Goal: Task Accomplishment & Management: Manage account settings

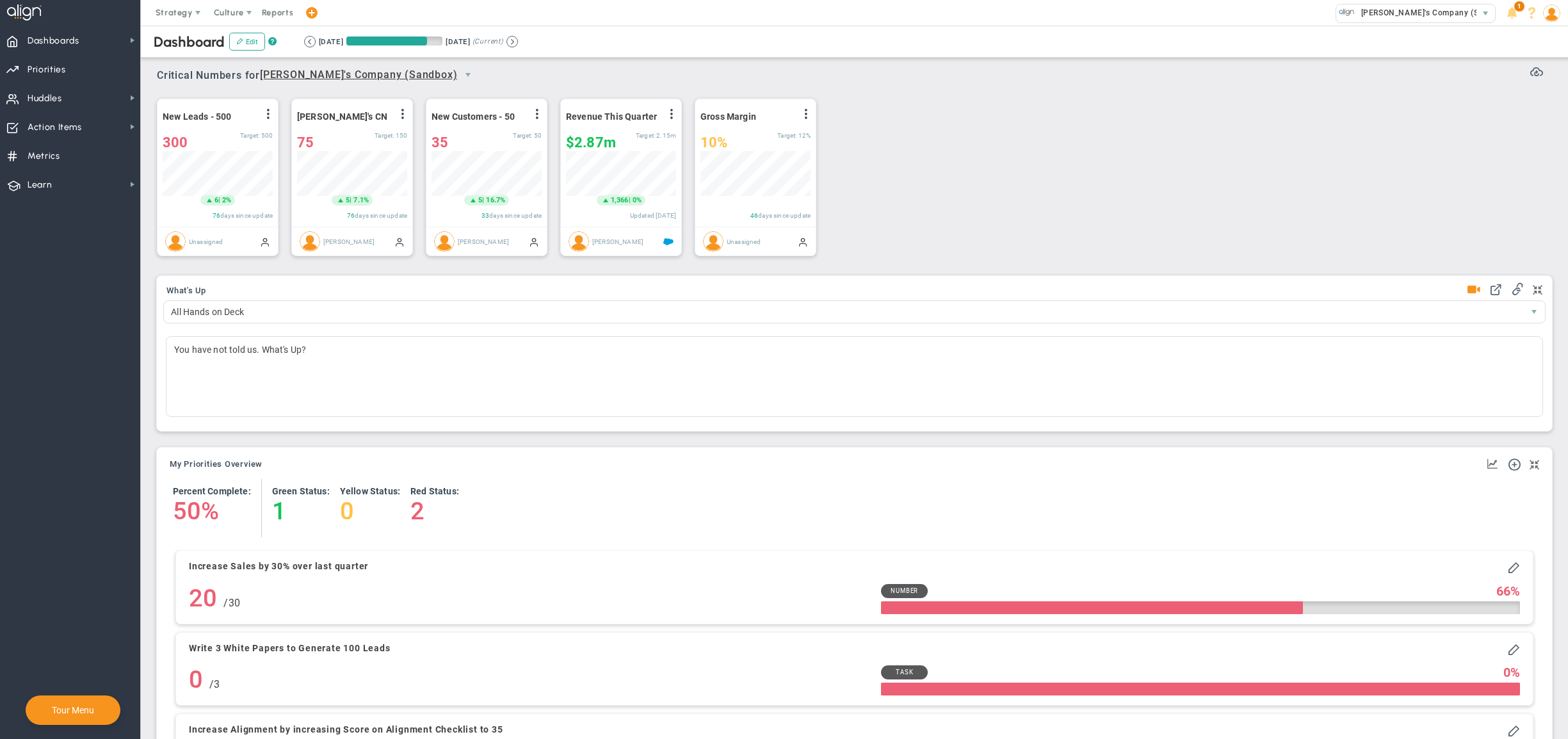
click at [79, 249] on nav "Dashboards Dashboards My Dashboard Company Dashboard Annual Initiatives" at bounding box center [70, 382] width 141 height 713
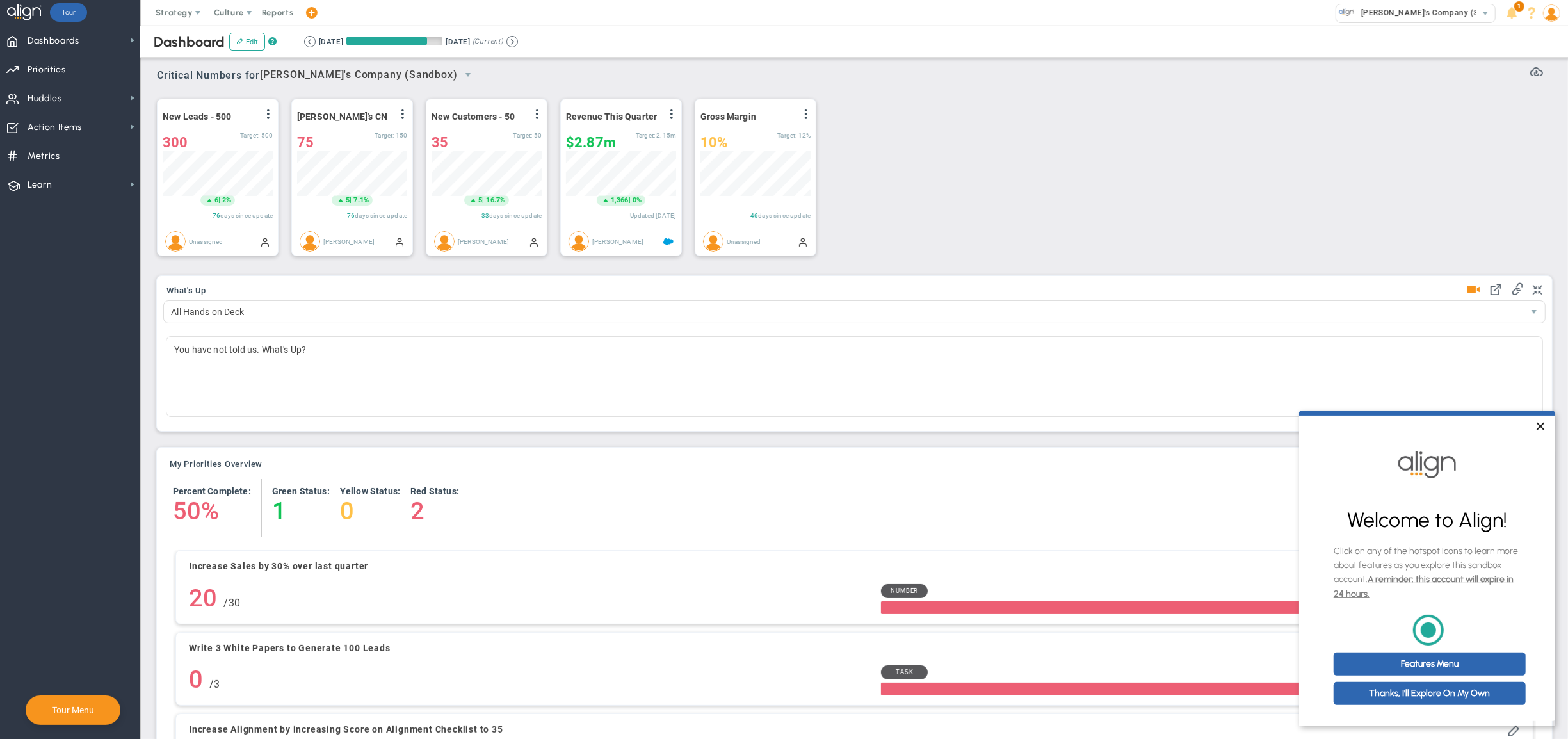
click at [1539, 423] on link "×" at bounding box center [1539, 426] width 22 height 23
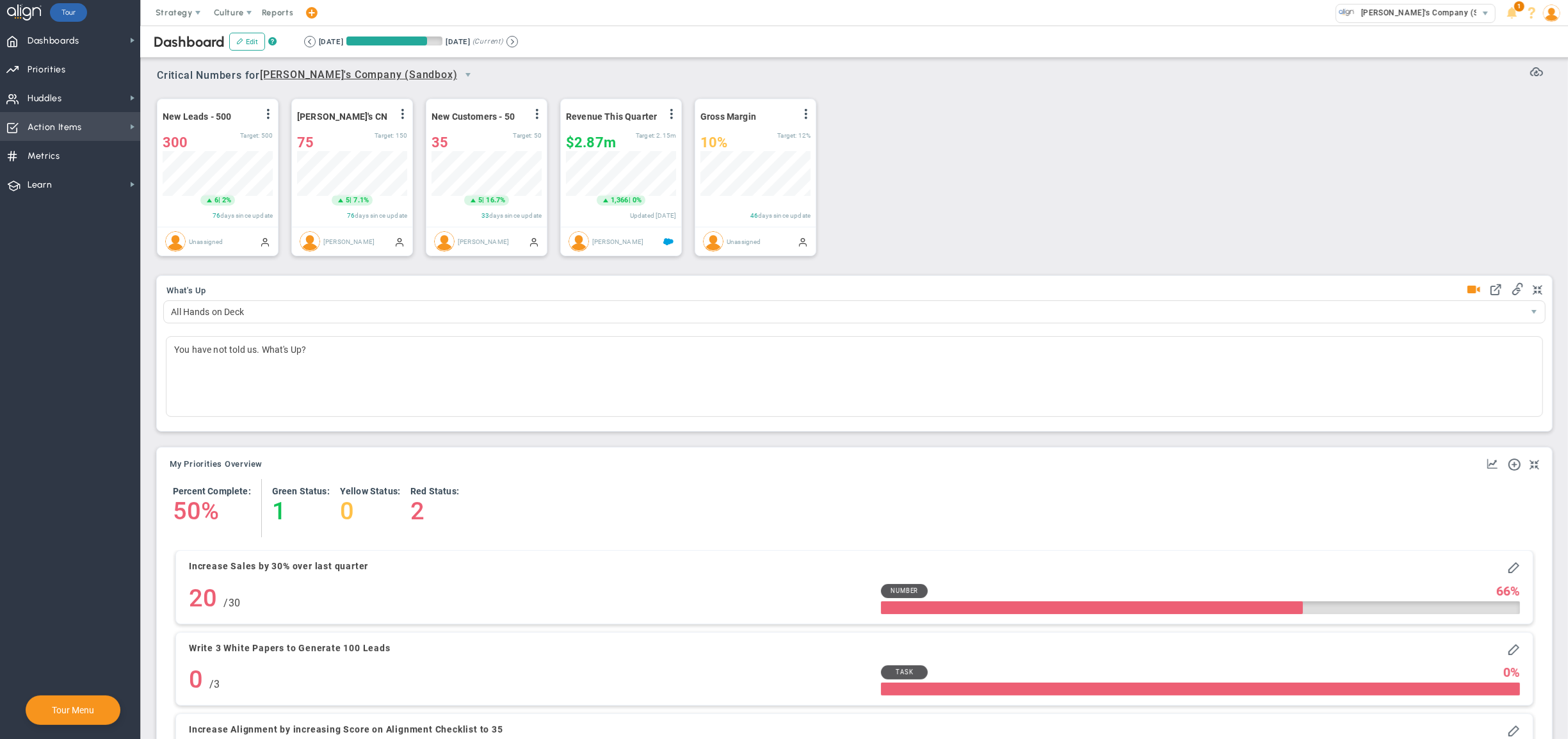
click at [82, 127] on span "Action Items" at bounding box center [54, 127] width 54 height 27
click at [154, 123] on span at bounding box center [152, 123] width 12 height 12
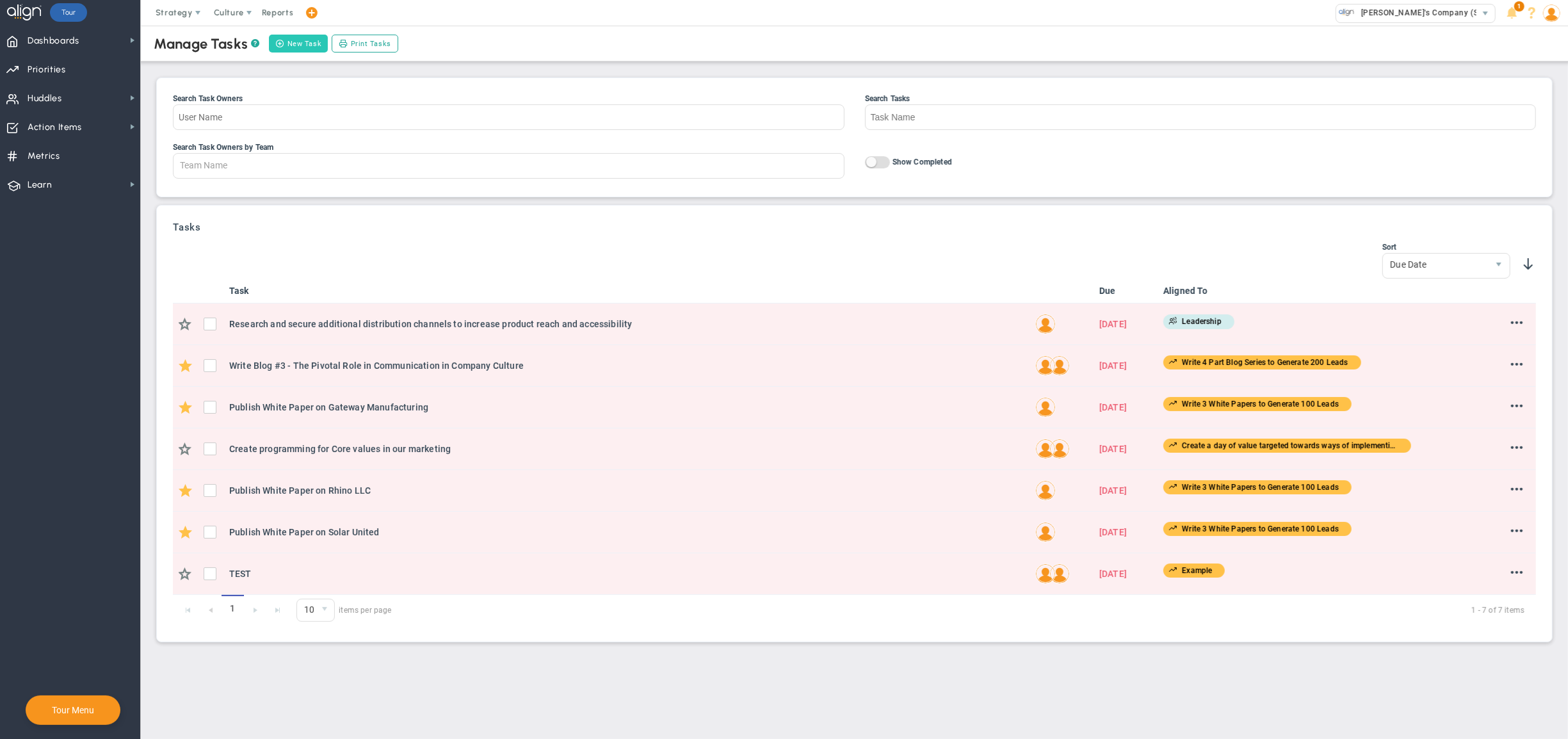
click at [311, 47] on button "New Task" at bounding box center [299, 44] width 59 height 18
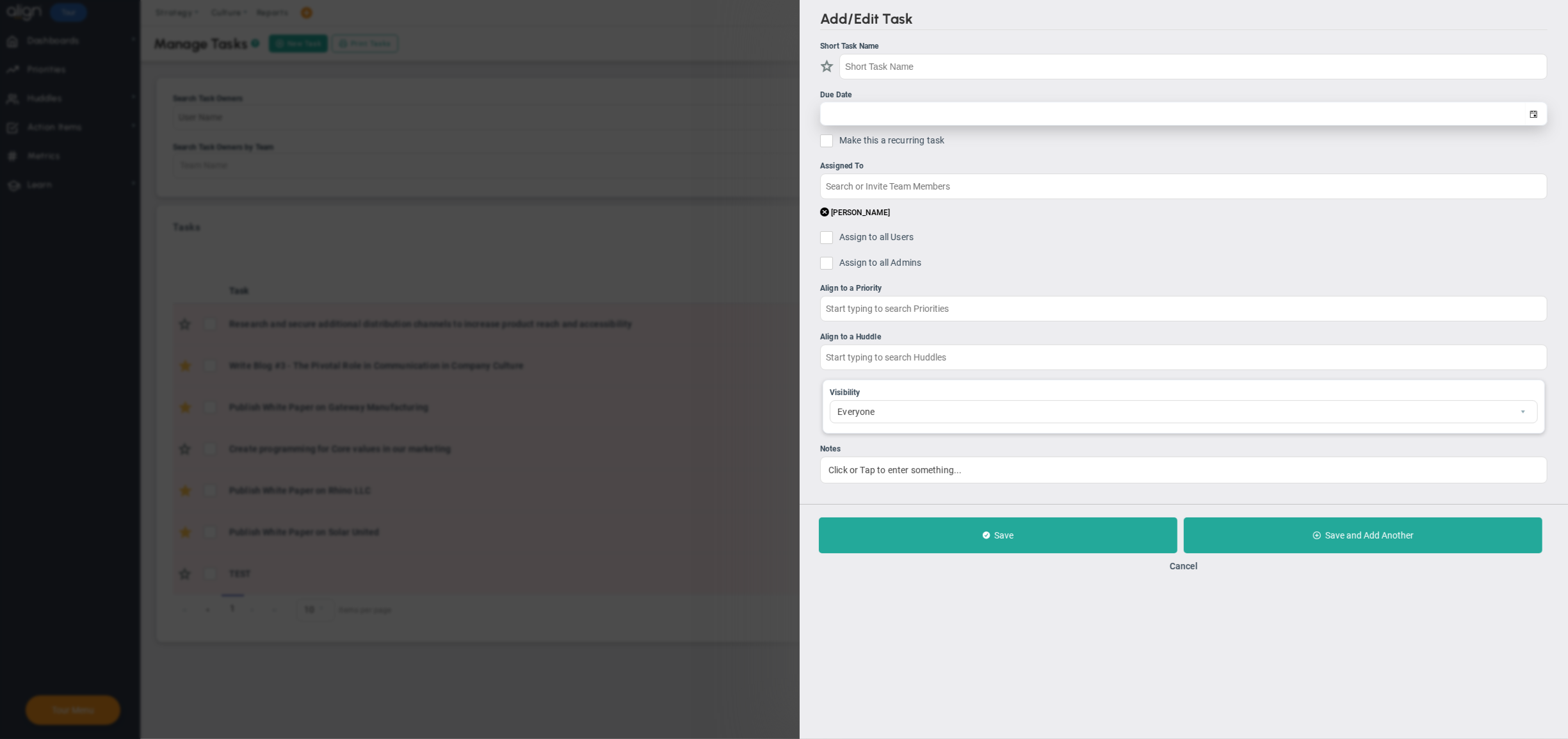
checkbox input "false"
type input "[DATE]"
checkbox input "false"
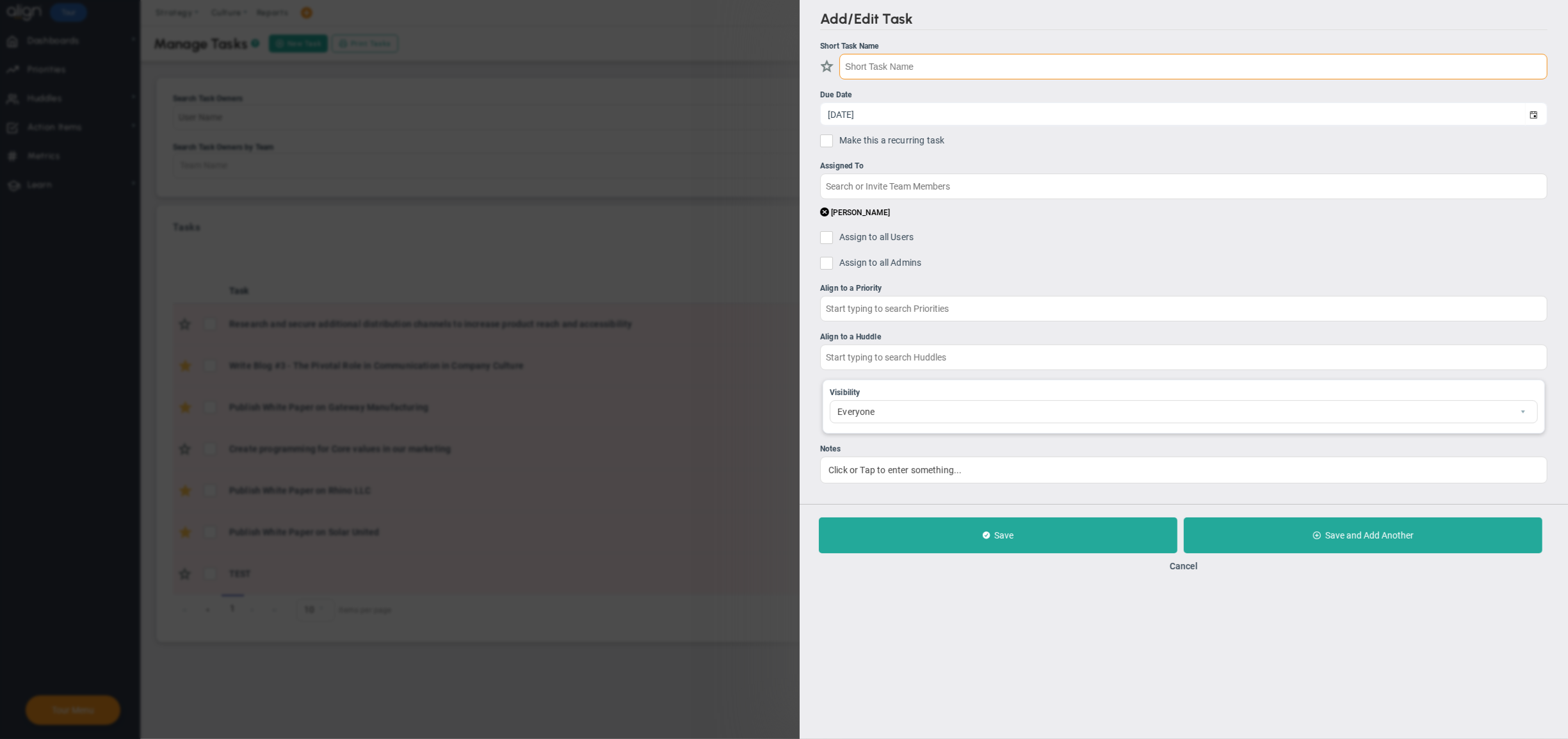
click at [885, 65] on input "text" at bounding box center [1194, 66] width 708 height 26
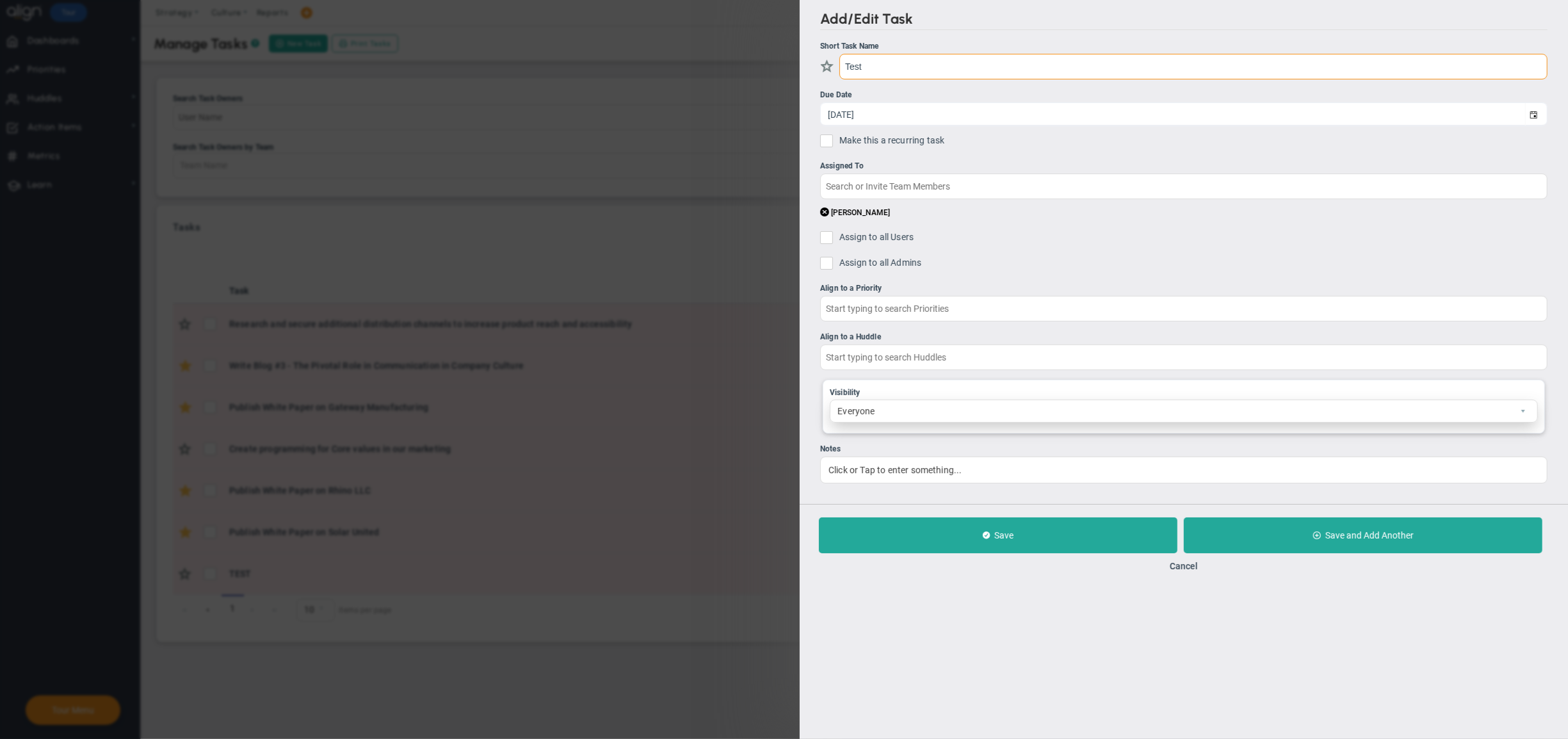
type input "Test"
click at [944, 408] on span "Everyone" at bounding box center [1173, 411] width 685 height 21
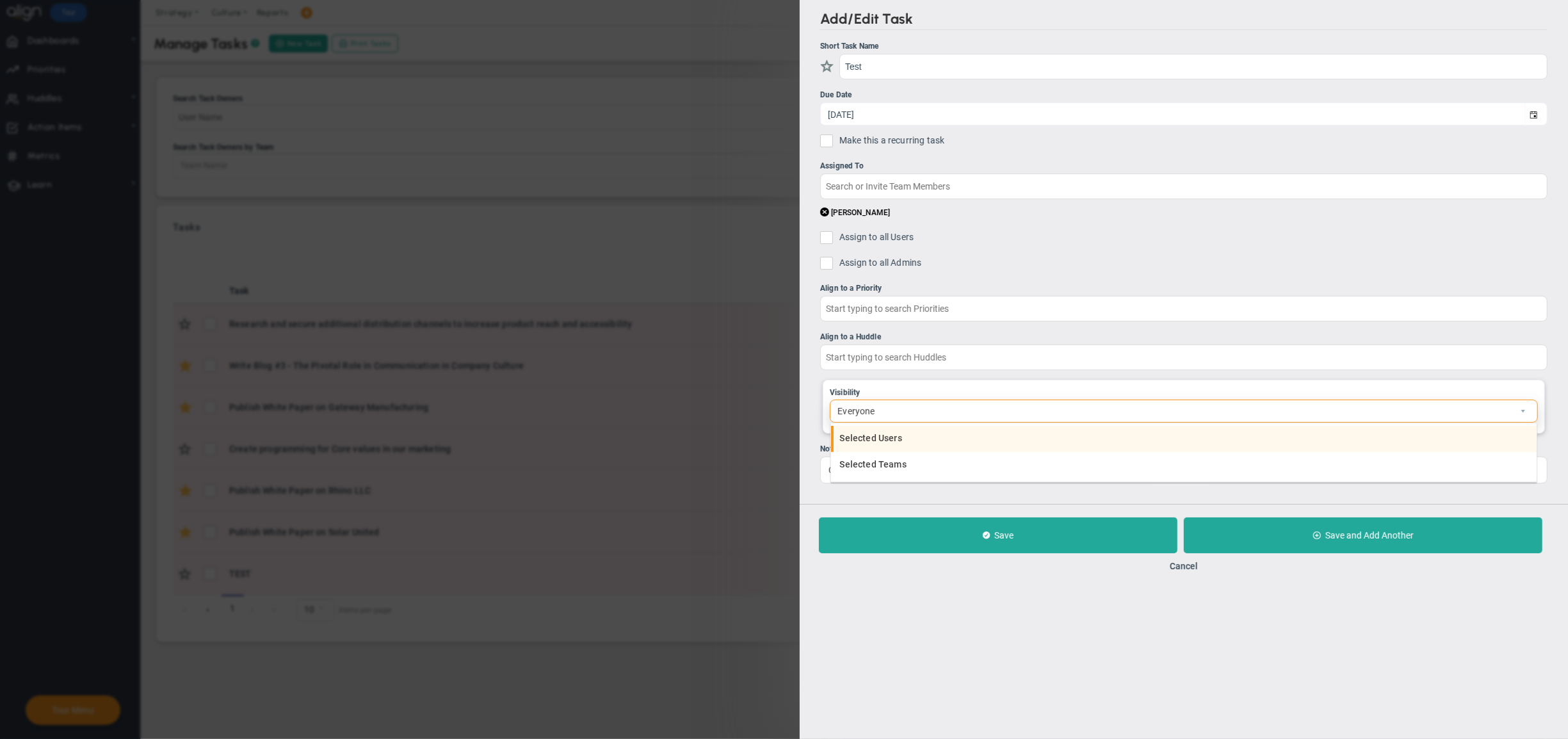
click at [941, 446] on li "Selected Users" at bounding box center [1184, 439] width 706 height 27
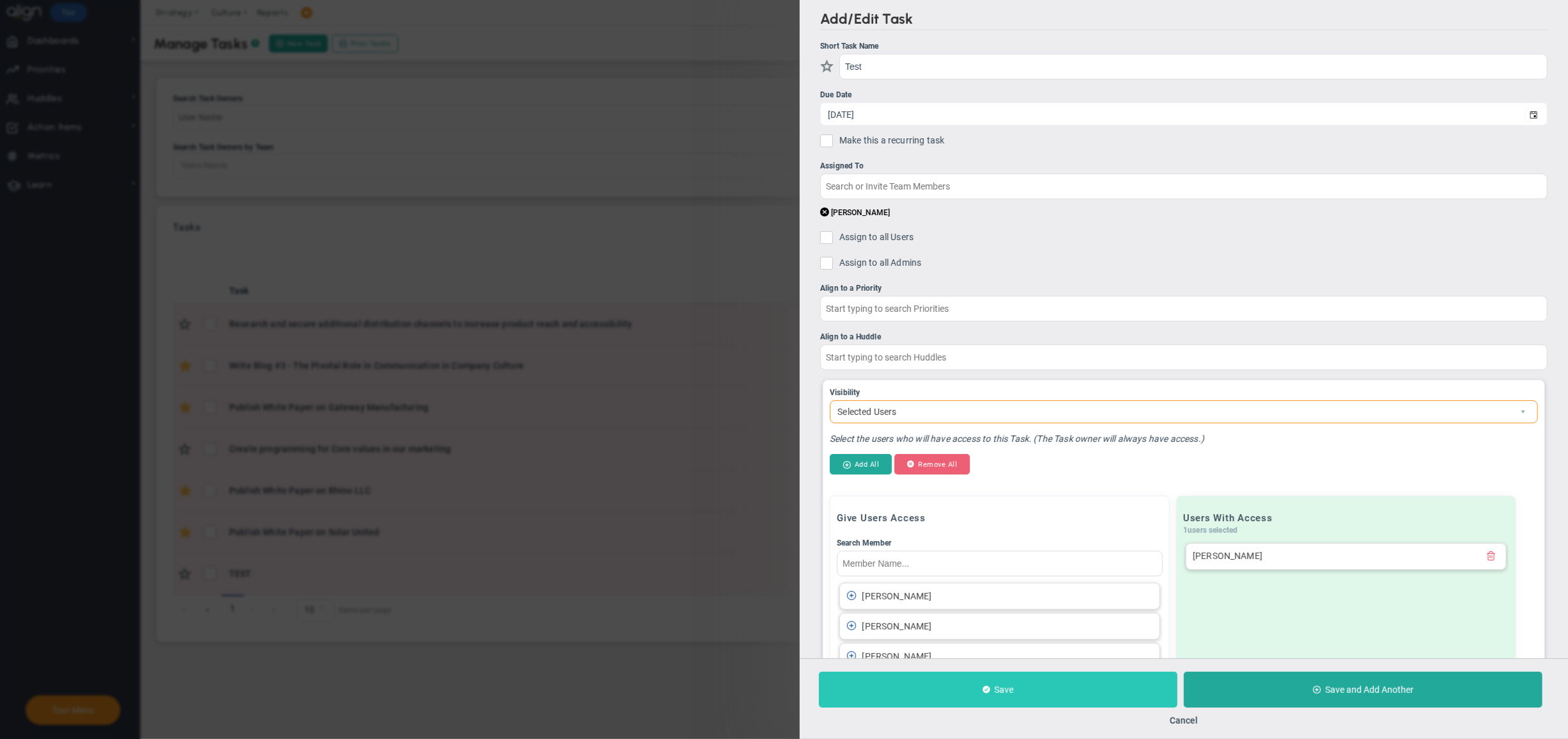
click at [1054, 685] on button "Save" at bounding box center [998, 689] width 358 height 36
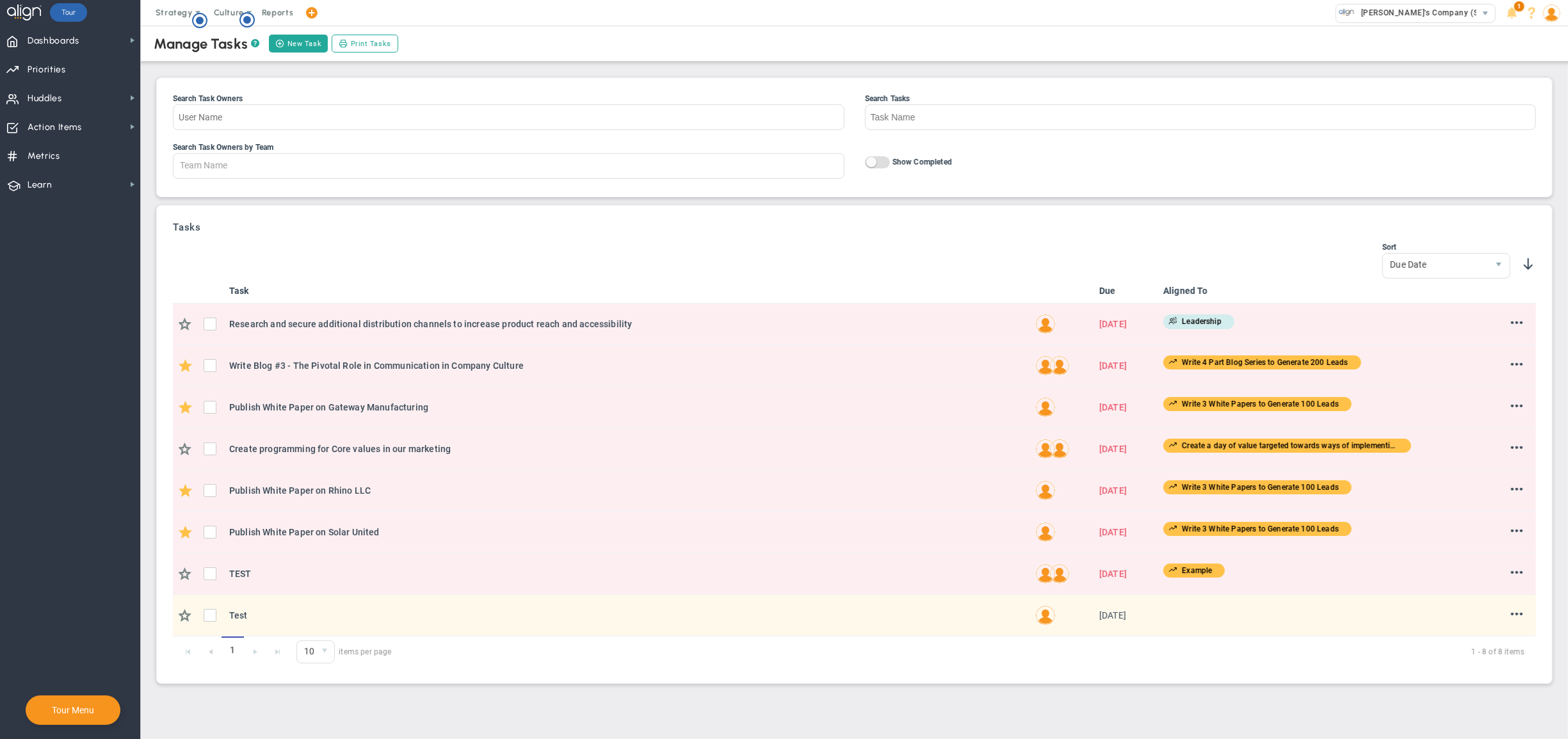
click at [1550, 13] on img at bounding box center [1551, 12] width 17 height 17
click at [1538, 141] on span "Sign Out" at bounding box center [1512, 141] width 103 height 26
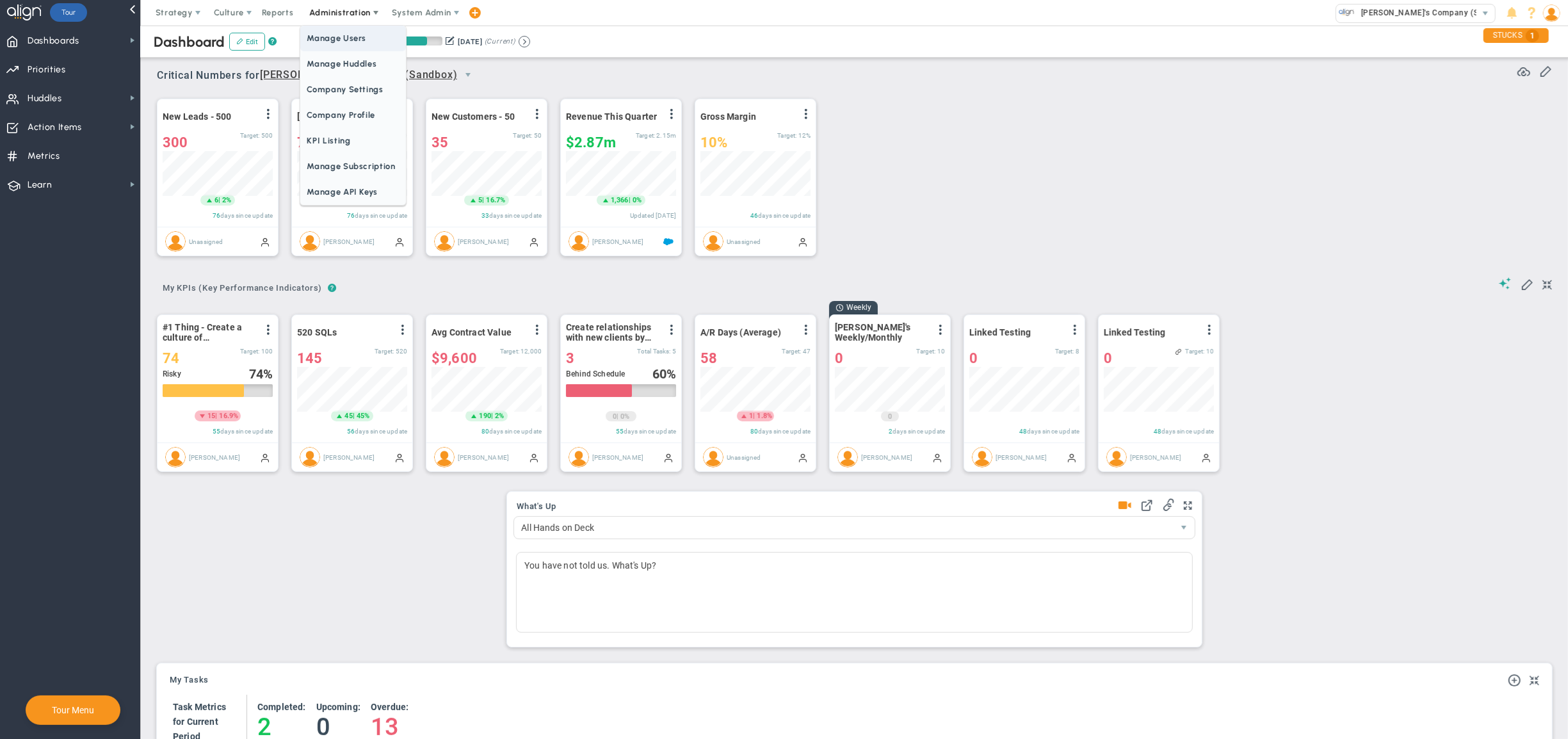
click at [349, 37] on span "Manage Users" at bounding box center [353, 38] width 105 height 26
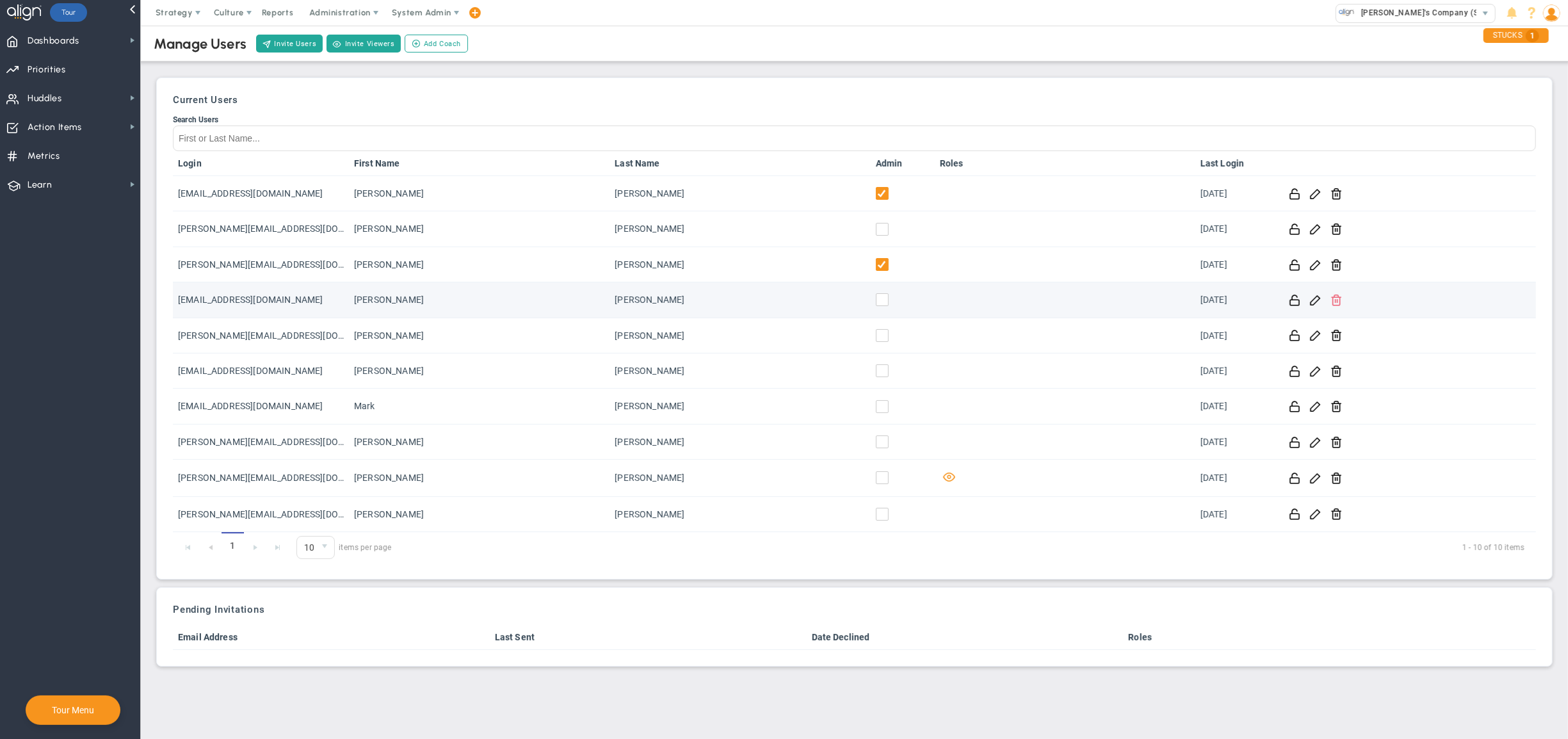
click at [1331, 294] on span at bounding box center [1337, 300] width 12 height 12
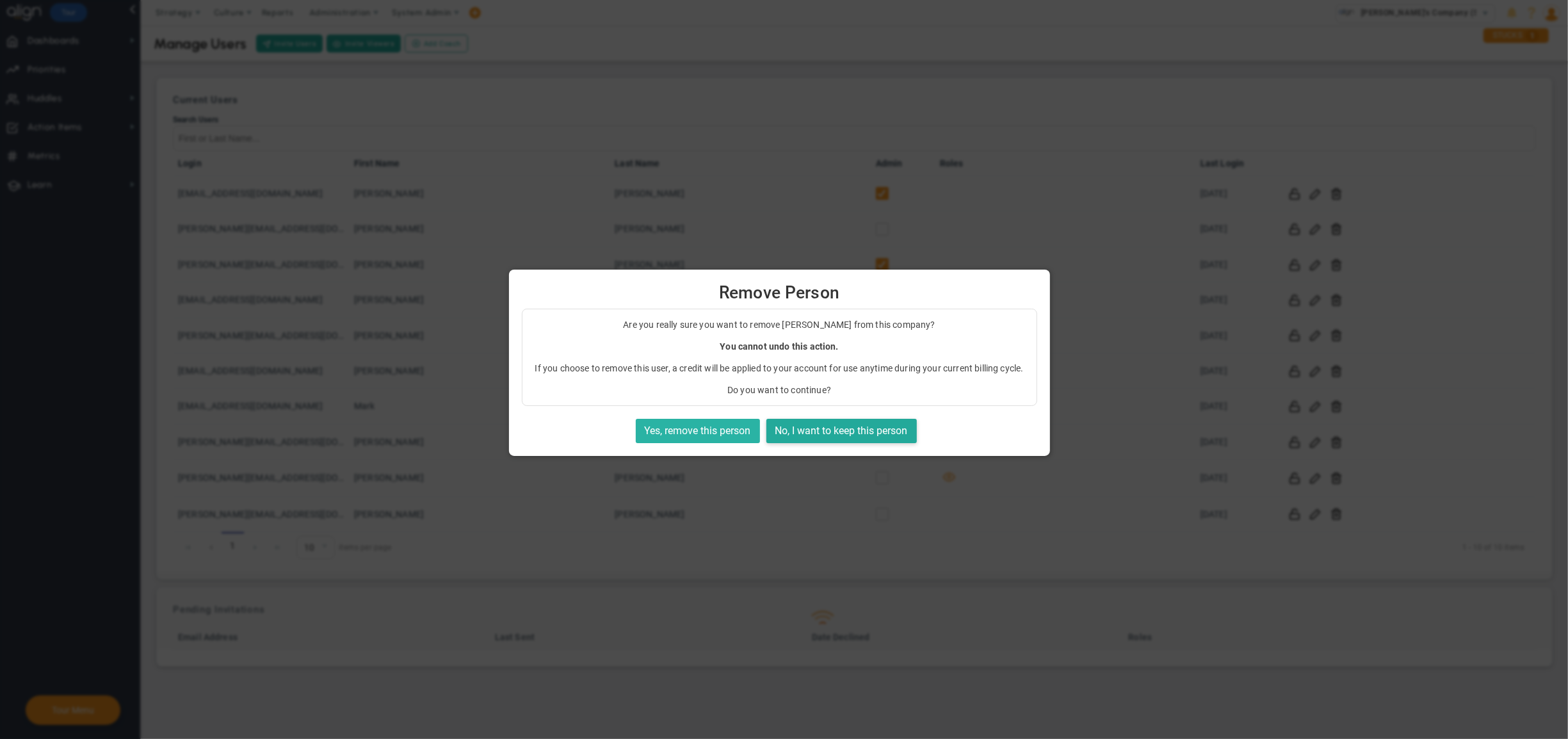
click at [721, 444] on button "Yes, remove this person" at bounding box center [697, 431] width 124 height 25
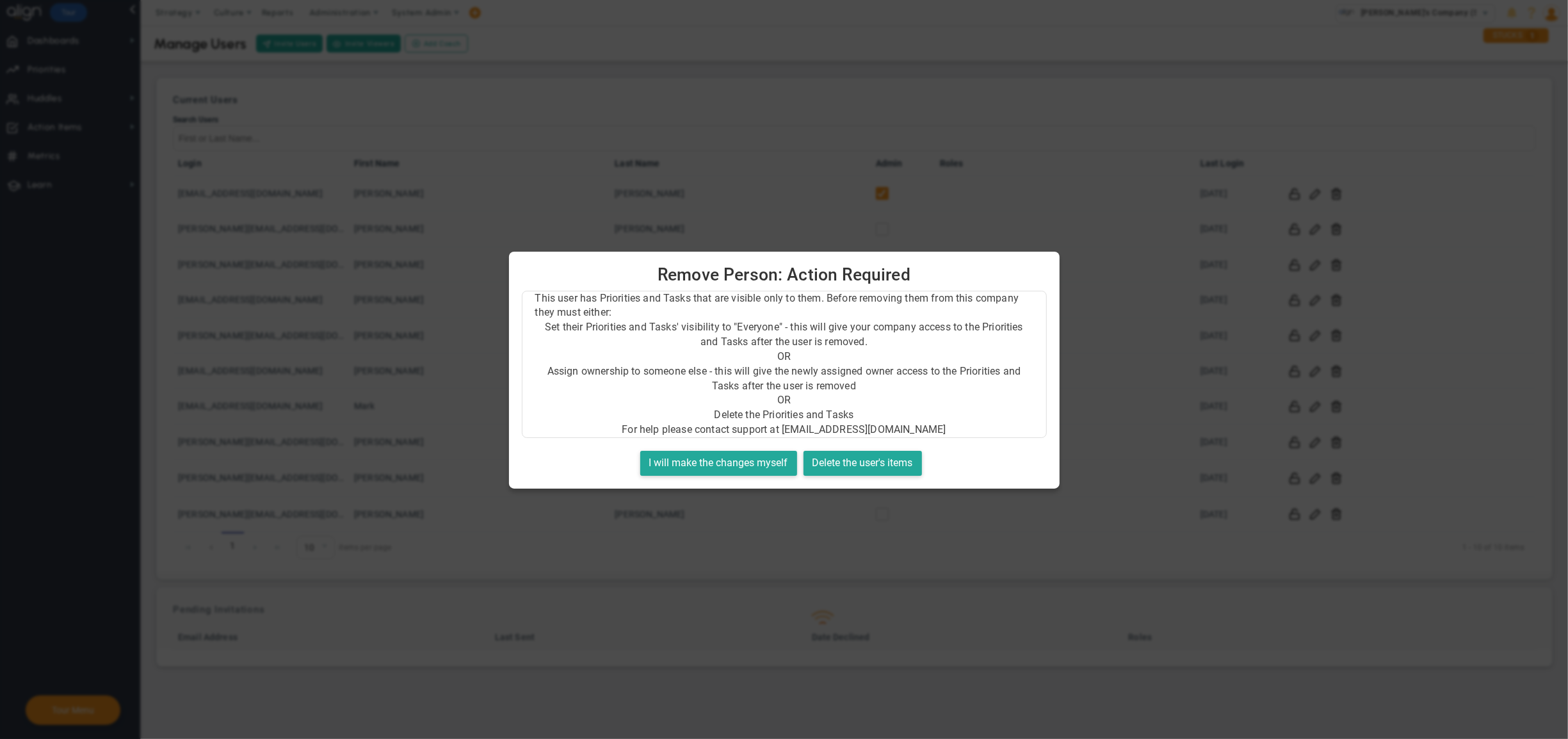
click at [1083, 144] on div at bounding box center [784, 369] width 1568 height 739
click at [974, 42] on div at bounding box center [784, 369] width 1568 height 739
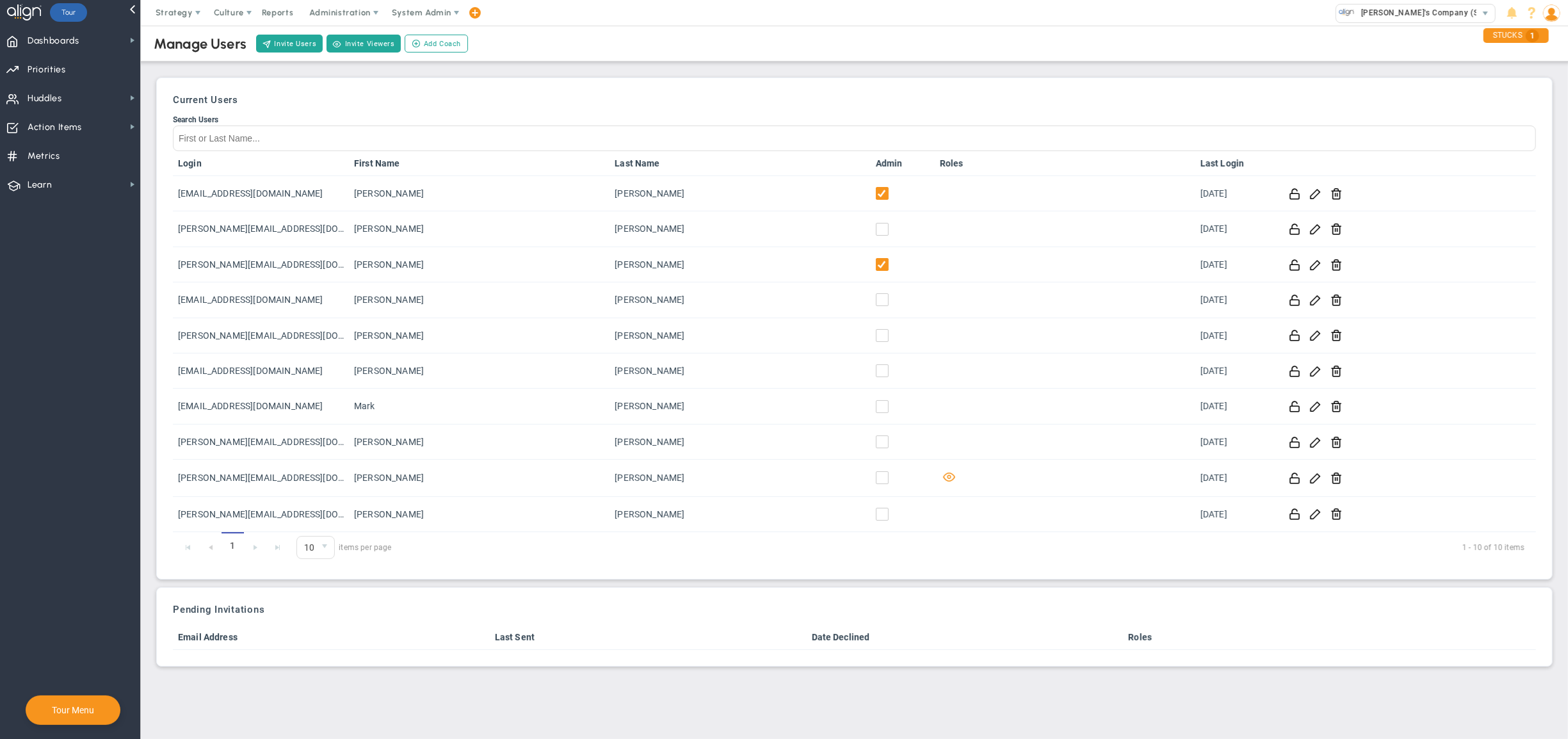
click at [1553, 15] on img at bounding box center [1551, 12] width 17 height 17
click at [1404, 29] on div "Manage Users Invite Users Invite Viewers Add Coach Update Coach Invite Coaching…" at bounding box center [855, 44] width 1453 height 36
click at [985, 35] on div "Manage Users Invite Users Invite Viewers Add Coach Update Coach Invite Coaching…" at bounding box center [855, 44] width 1453 height 36
click at [869, 37] on div "Manage Users Invite Users Invite Viewers Add Coach Update Coach Invite Coaching…" at bounding box center [855, 44] width 1453 height 36
click at [772, 23] on div "Strategy One Page Strategic Plan Alignment Checklist 4D Vision Summary Function…" at bounding box center [784, 12] width 1568 height 26
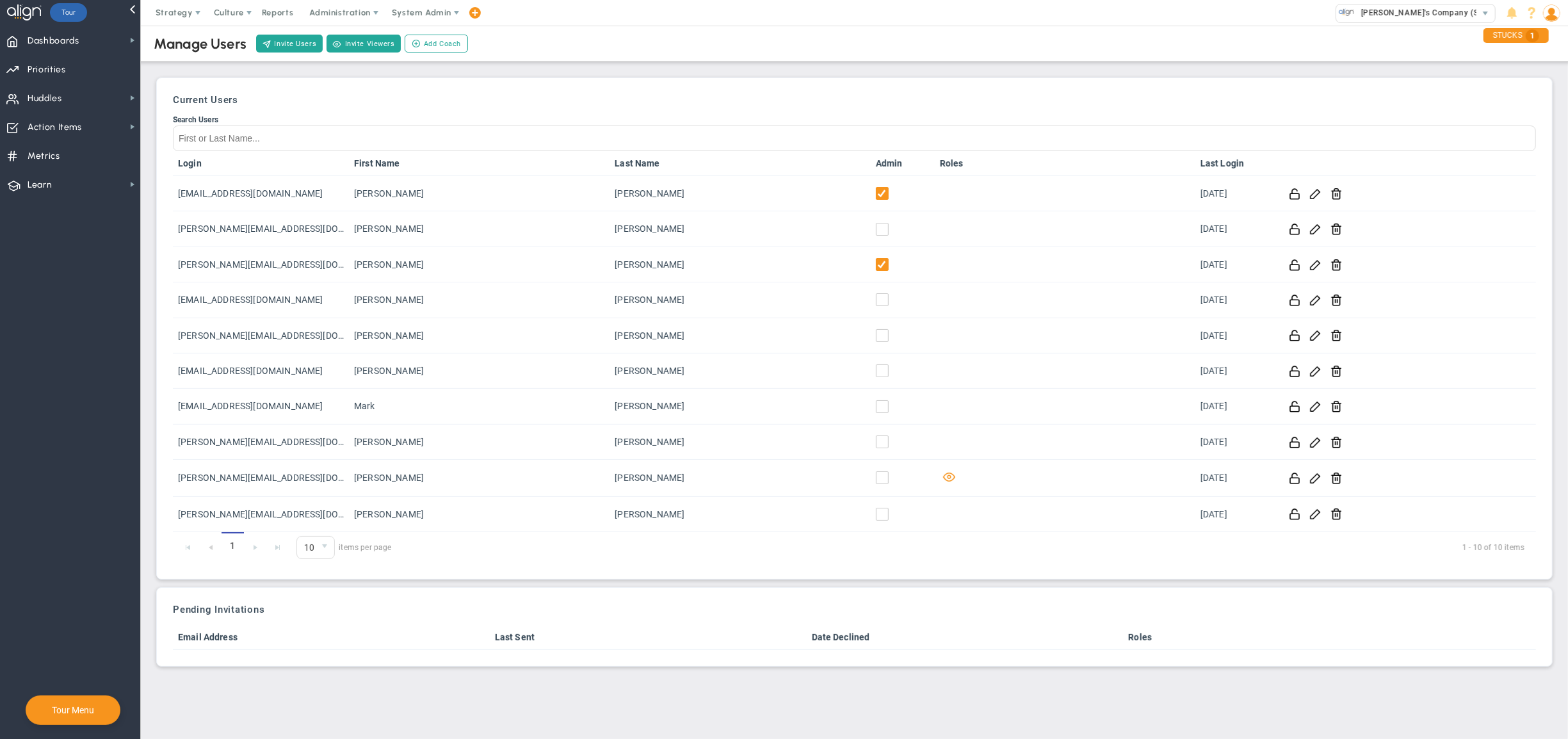
click at [734, 44] on div "Manage Users Invite Users Invite Viewers Add Coach Update Coach Invite Coaching…" at bounding box center [855, 44] width 1453 height 36
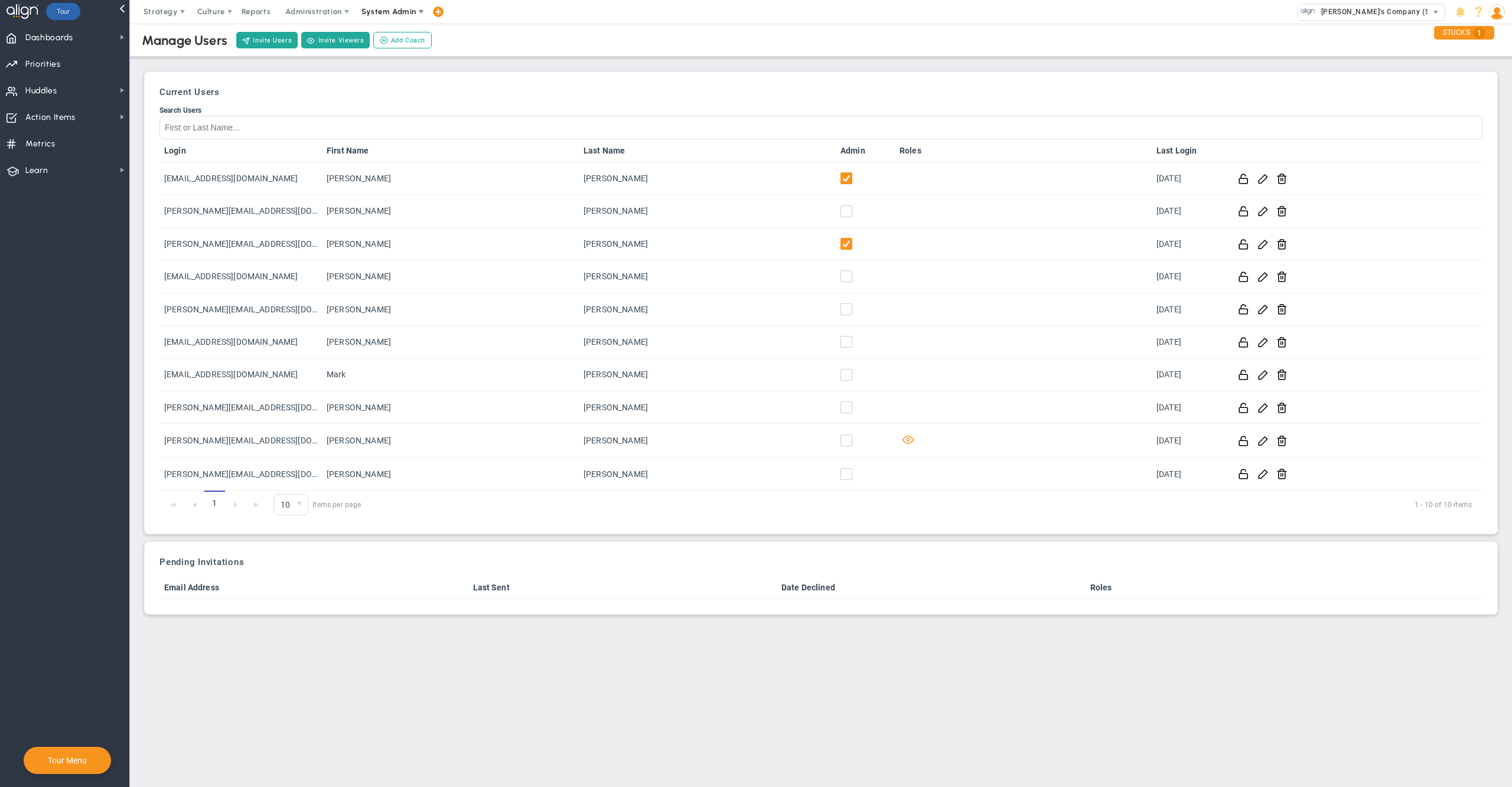
click at [383, 21] on span "System Admin" at bounding box center [390, 12] width 75 height 24
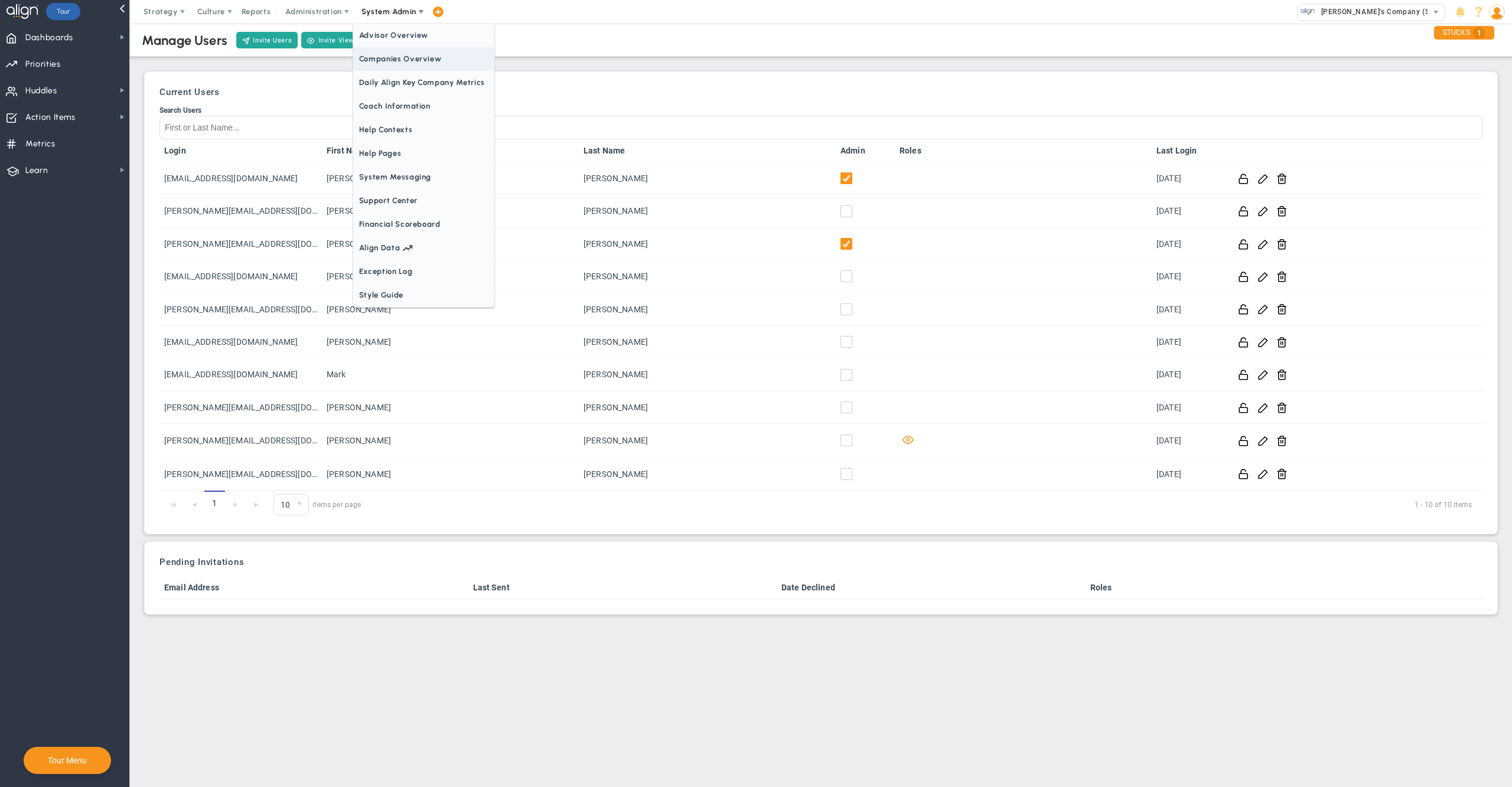
click at [397, 62] on span "Companies Overview" at bounding box center [424, 58] width 141 height 24
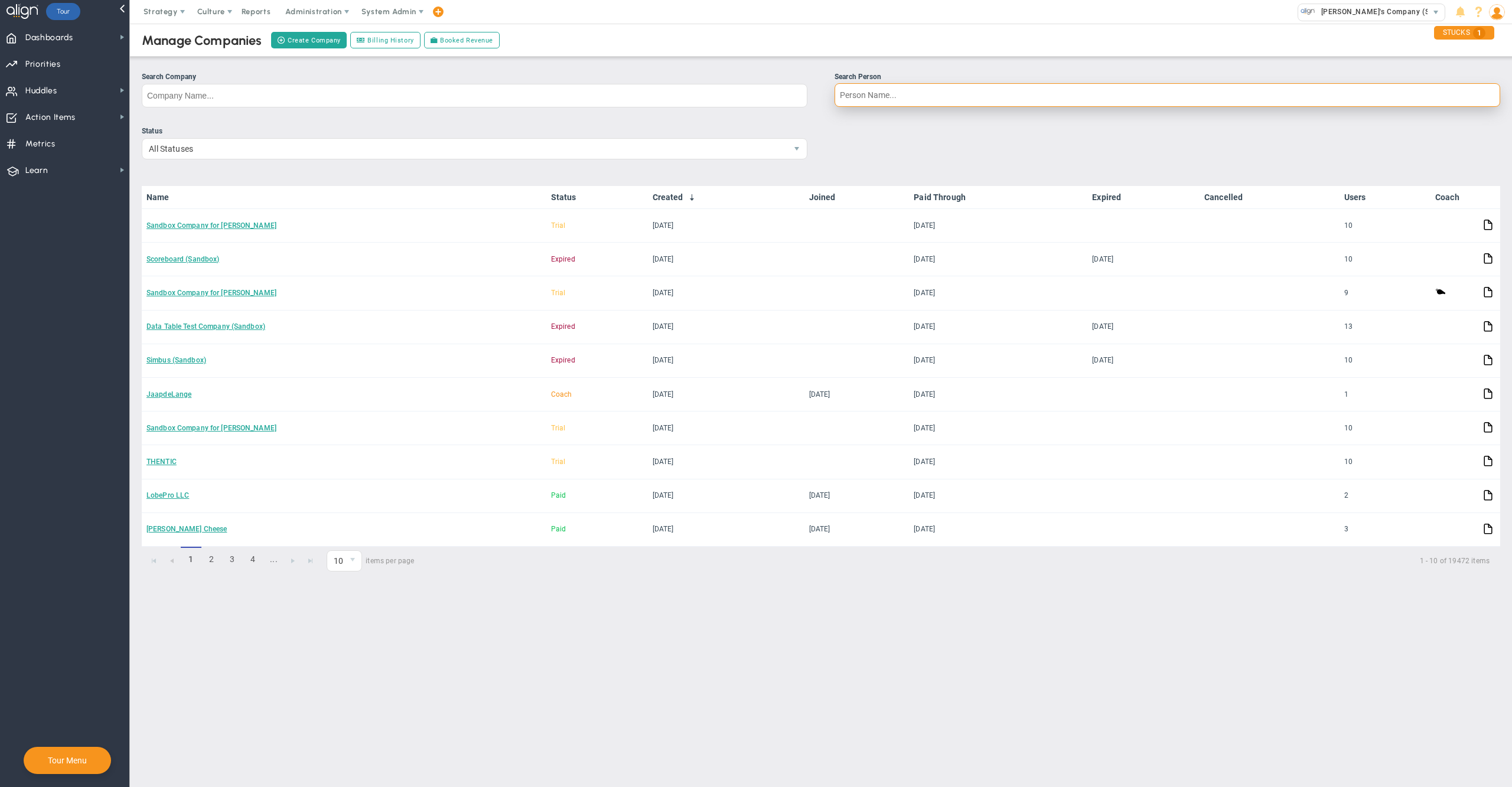
click at [1006, 93] on input "Search Person" at bounding box center [1167, 95] width 665 height 24
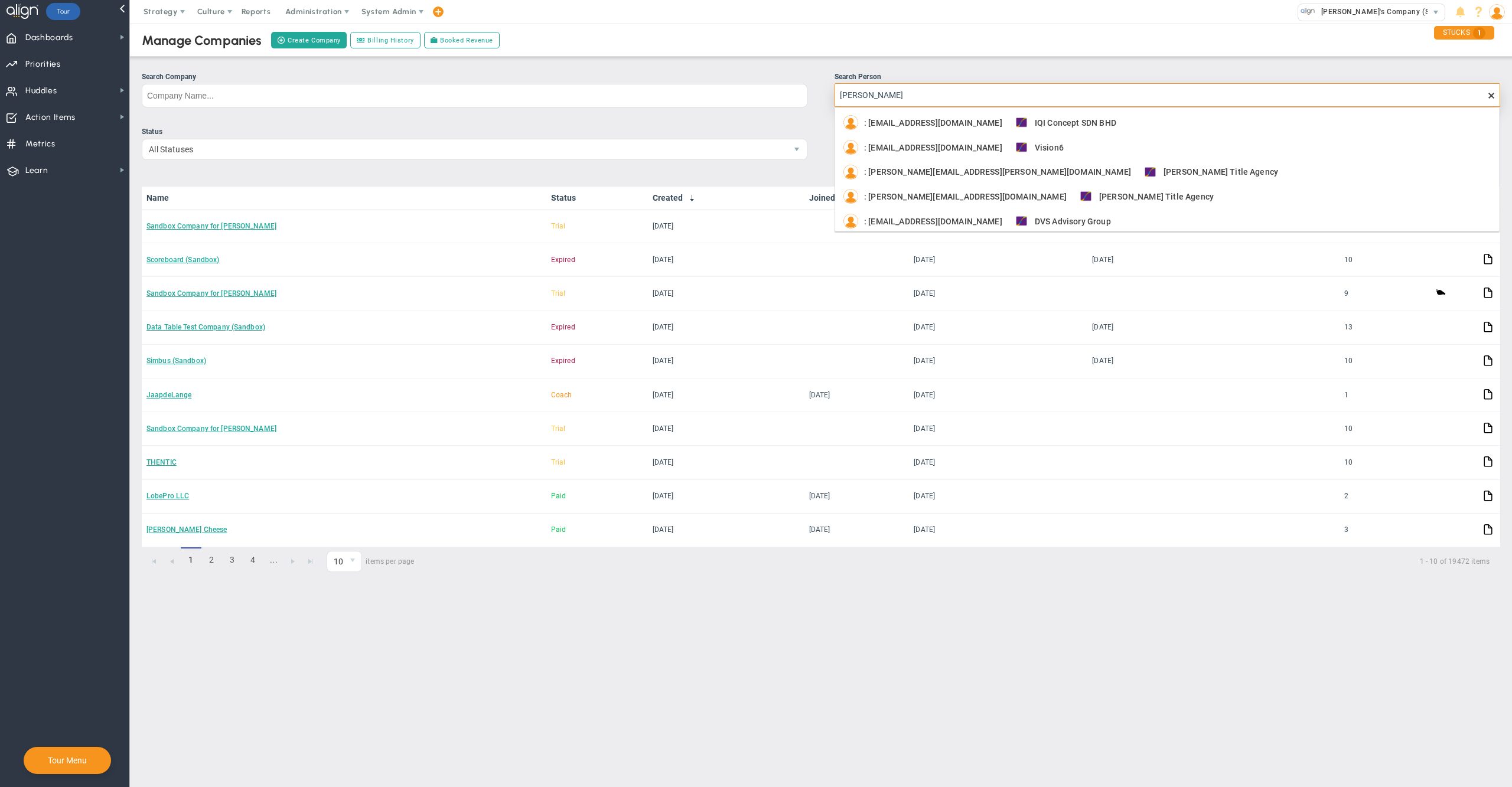
type input "karen fit"
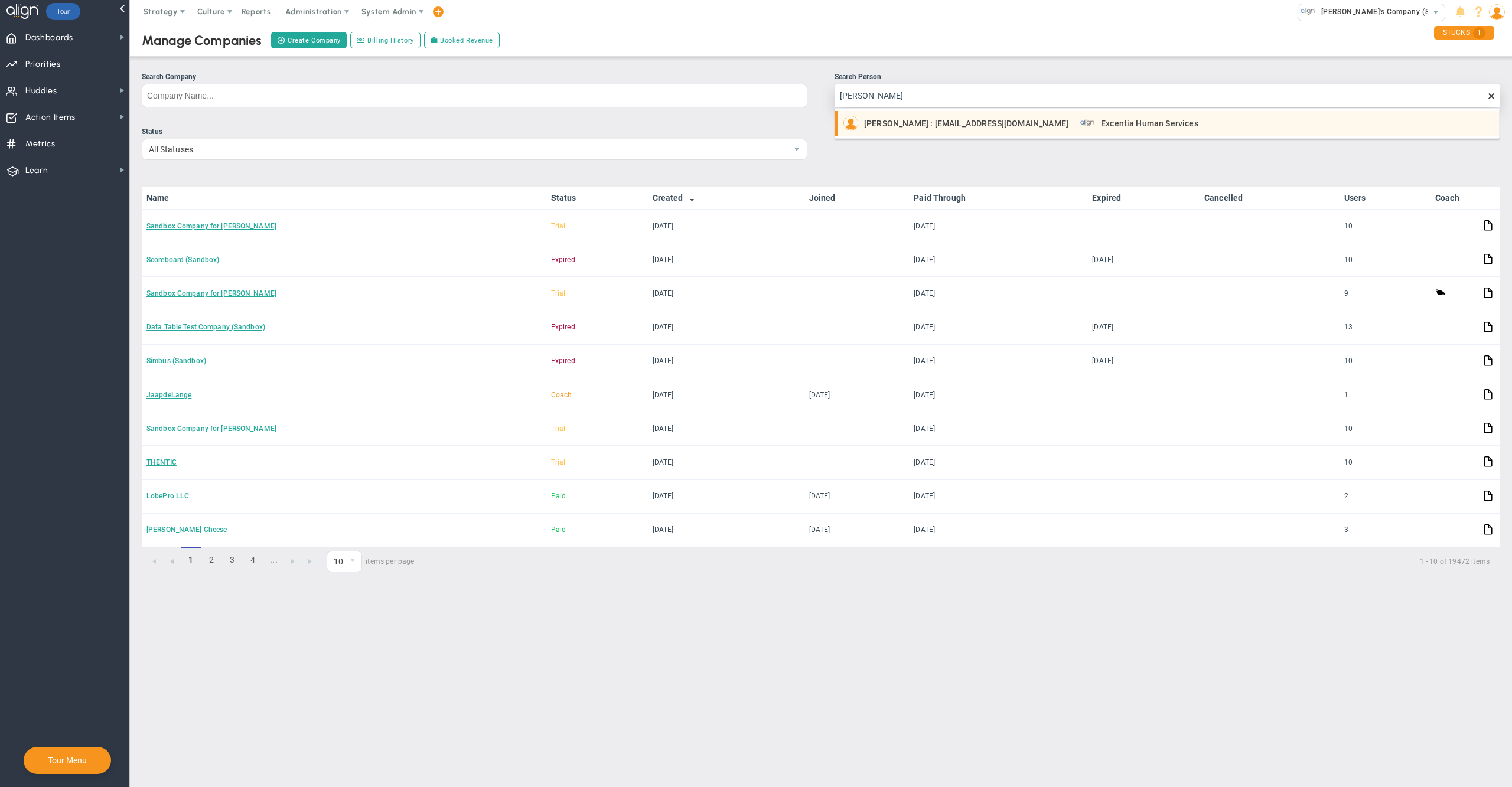
click at [1057, 124] on span "Karen Fitzgerald : kfitzgerald@excentiahumanservices.org" at bounding box center [966, 123] width 205 height 8
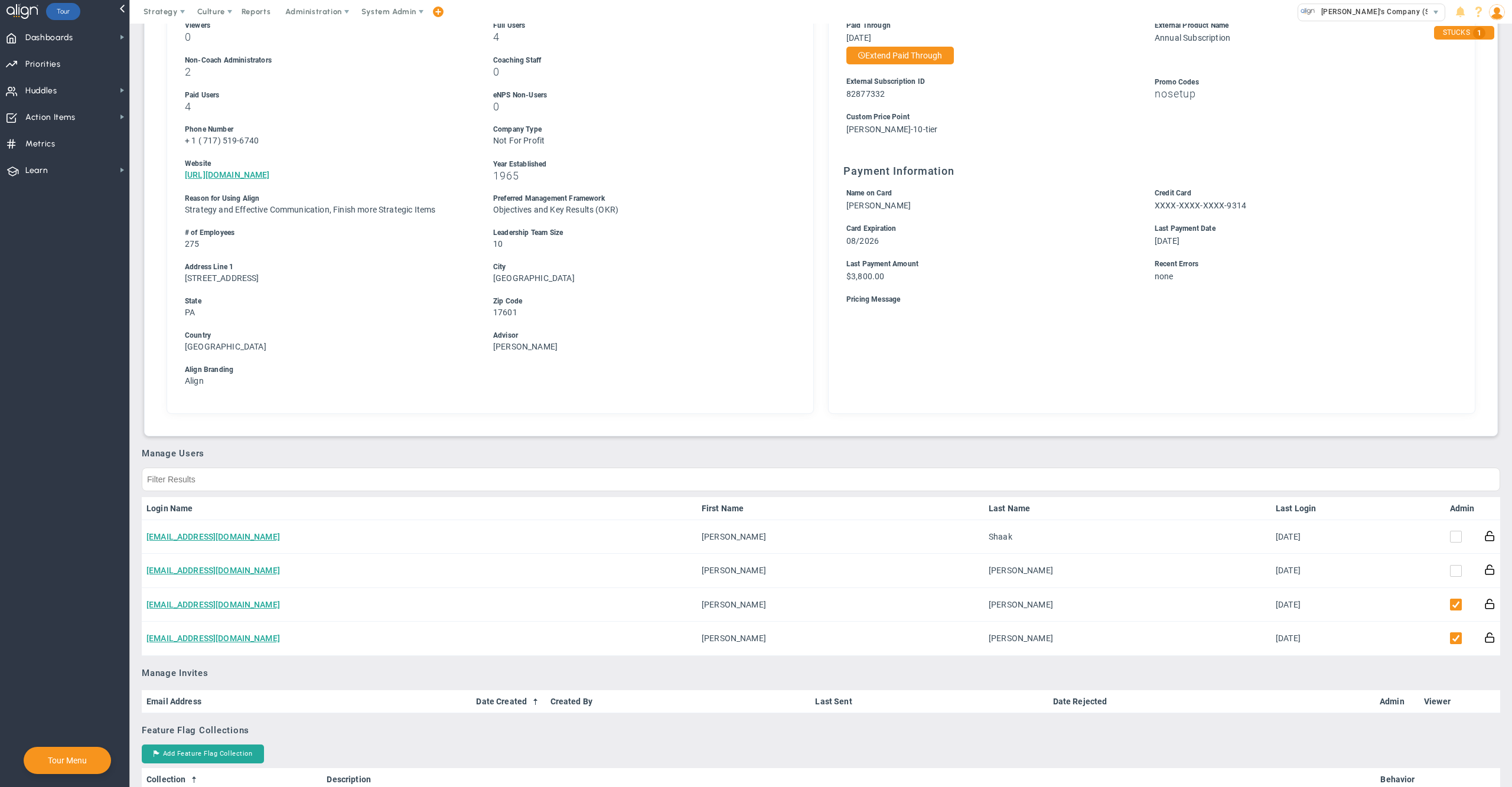
scroll to position [274, 0]
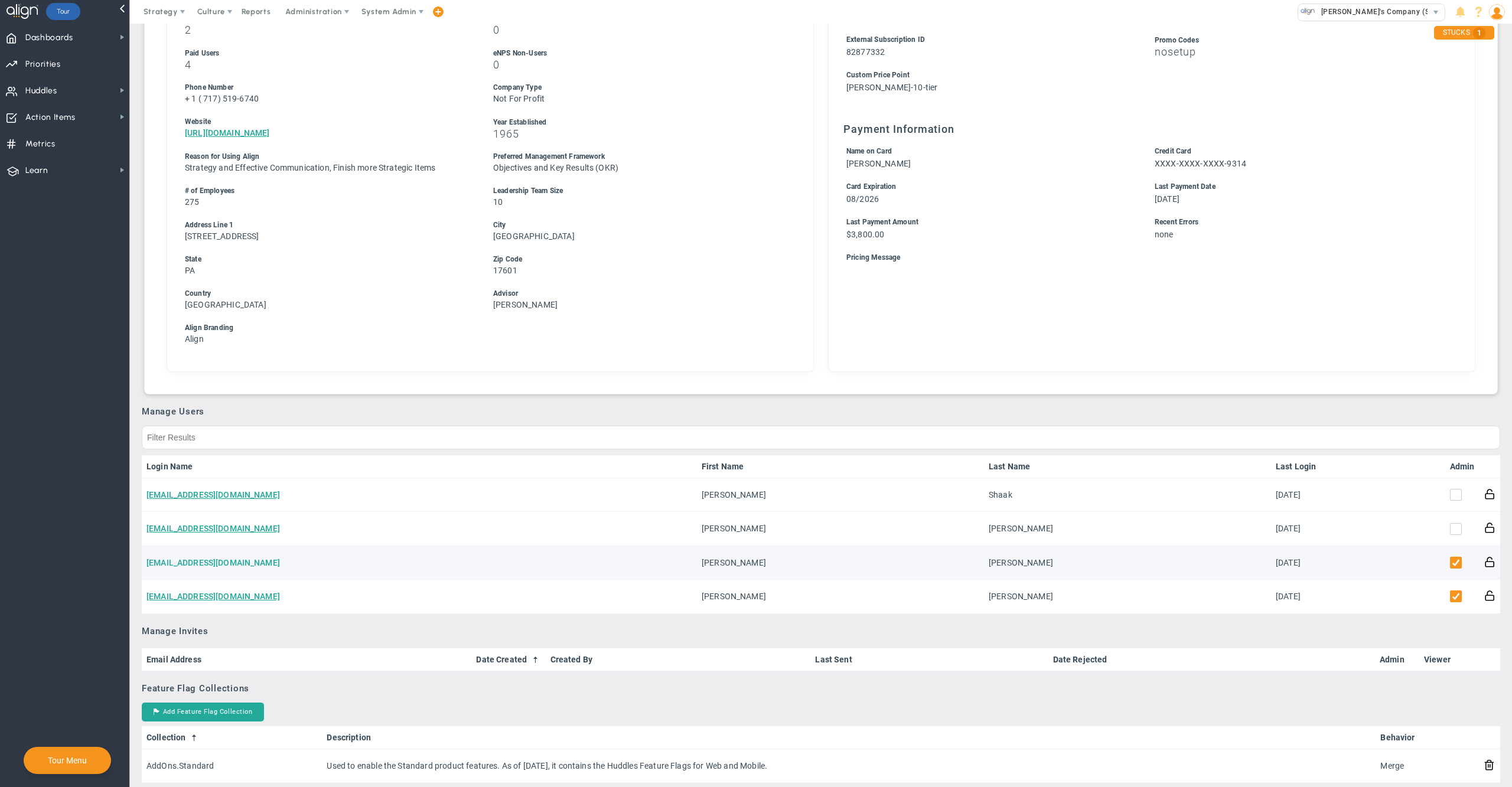
click at [224, 558] on link "kfitzgerald@excentiahumanservices.org" at bounding box center [213, 562] width 133 height 9
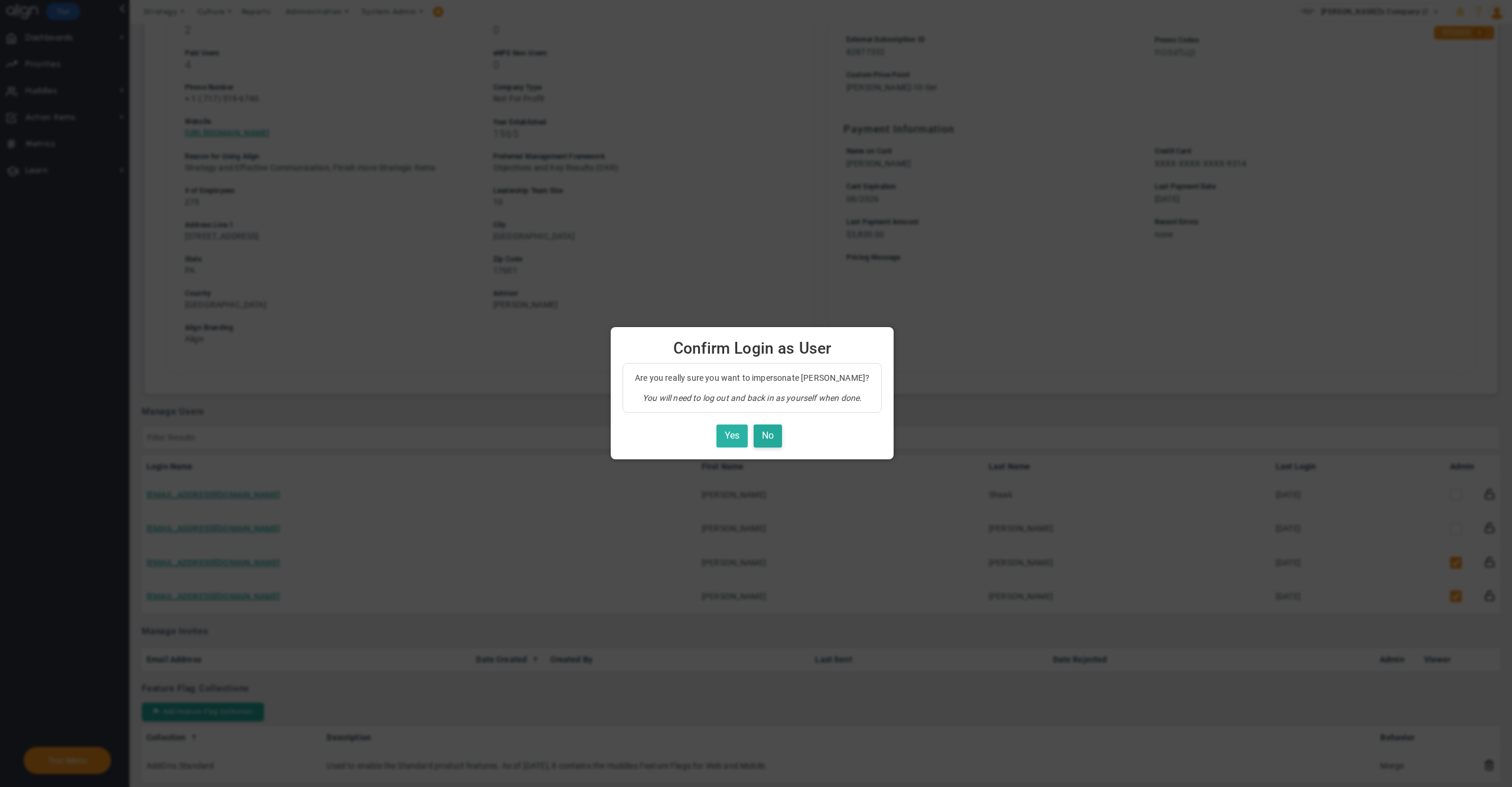
click at [736, 431] on button "Yes" at bounding box center [732, 436] width 31 height 23
